Goal: Check status: Check status

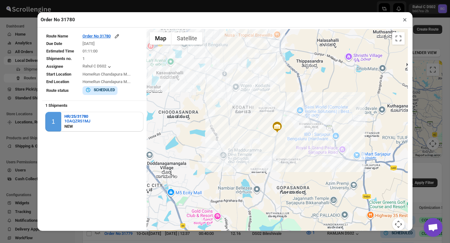
scroll to position [67, 0]
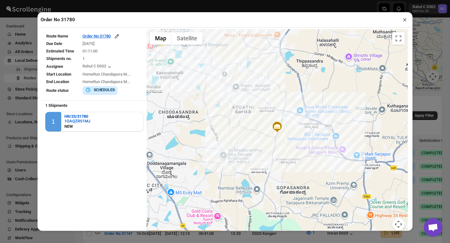
click at [39, 9] on div "Order No 31780 × Route Name Order No 31780 Due Date [DATE] Estimated Time 01:11…" at bounding box center [225, 121] width 450 height 243
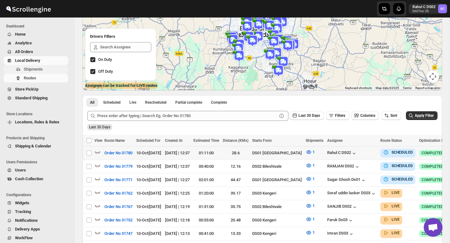
click at [38, 71] on span "Shipments" at bounding box center [33, 69] width 19 height 5
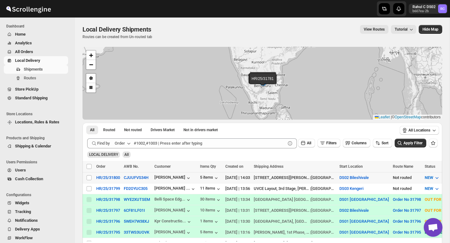
click at [130, 180] on div "CJUUFVS34H" at bounding box center [137, 178] width 27 height 6
click at [133, 177] on button "CJUUFVS34H" at bounding box center [136, 177] width 25 height 5
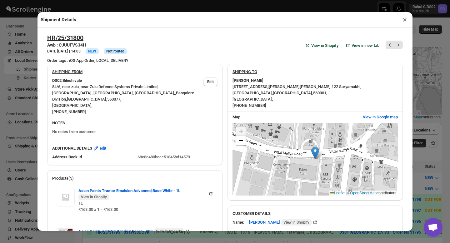
click at [38, 4] on div "Shipment Details × HR/25/31800 Awb : CJUUFVS34H DATE [DATE] | 14:03 Info NEW In…" at bounding box center [225, 121] width 450 height 243
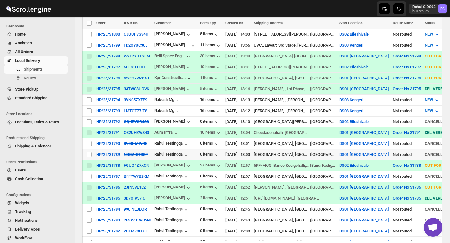
scroll to position [144, 0]
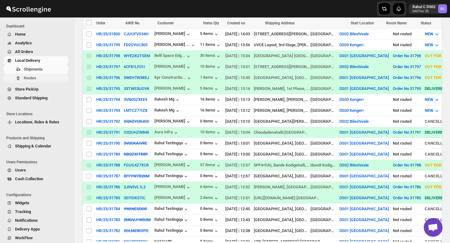
click at [37, 80] on span "Routes" at bounding box center [45, 78] width 43 height 6
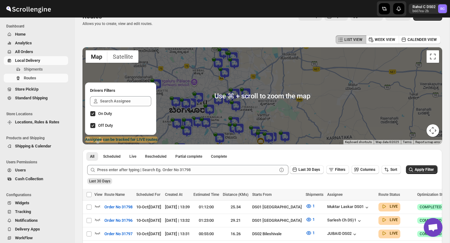
scroll to position [14, 0]
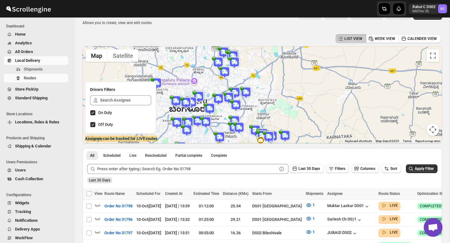
click at [317, 37] on div "LIST VIEW WEEK VIEW CALENDER VIEW" at bounding box center [263, 39] width 360 height 12
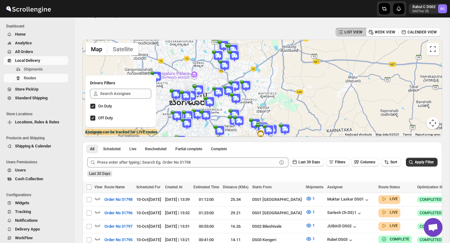
scroll to position [0, 0]
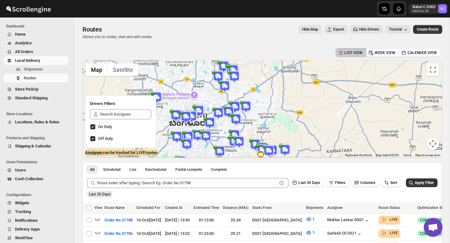
click at [230, 109] on img at bounding box center [229, 112] width 13 height 13
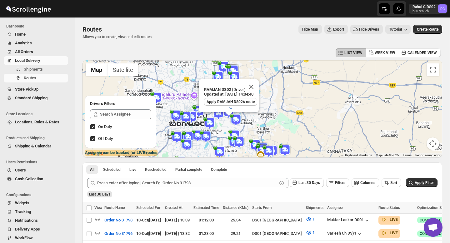
click at [229, 109] on icon "button" at bounding box center [231, 108] width 6 height 6
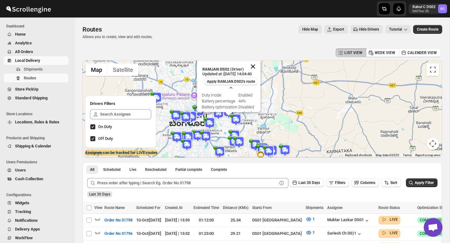
click at [256, 65] on button "Close" at bounding box center [252, 66] width 15 height 15
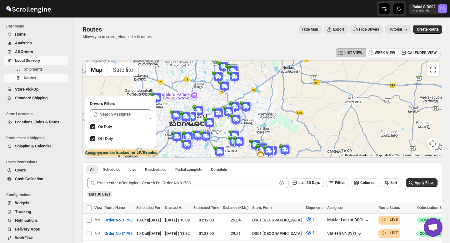
click at [240, 141] on img at bounding box center [239, 142] width 13 height 13
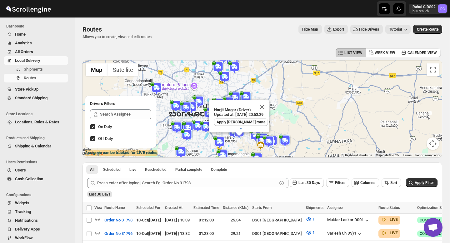
click at [241, 129] on icon "button" at bounding box center [241, 128] width 6 height 6
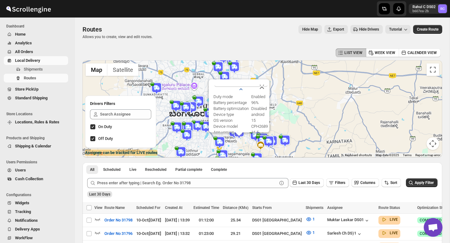
scroll to position [19, 0]
